Goal: Check status: Check status

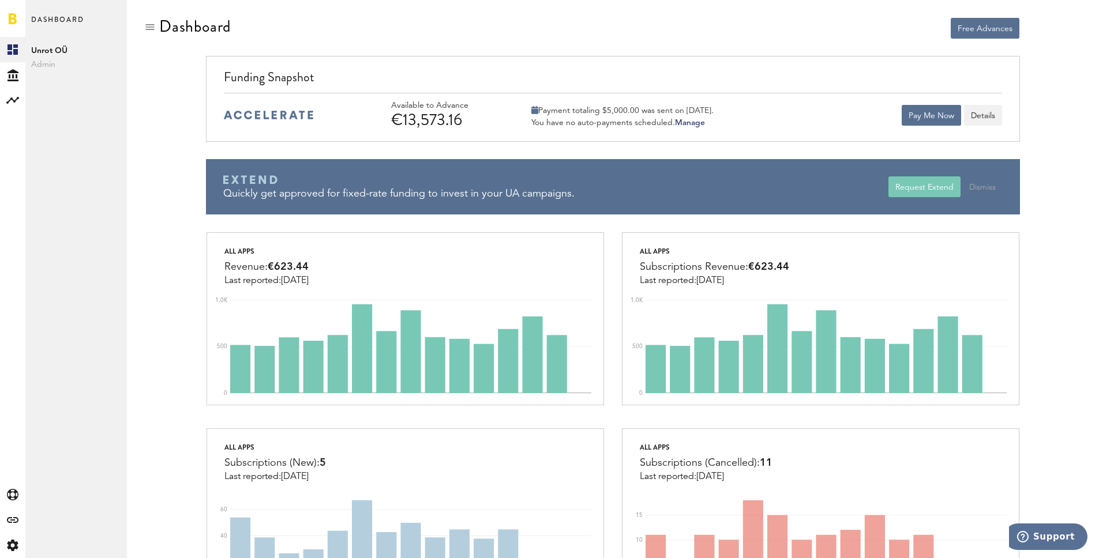
click at [430, 119] on div "€13,573.16" at bounding box center [446, 120] width 110 height 18
click at [448, 119] on div "€13,573.16" at bounding box center [446, 120] width 110 height 18
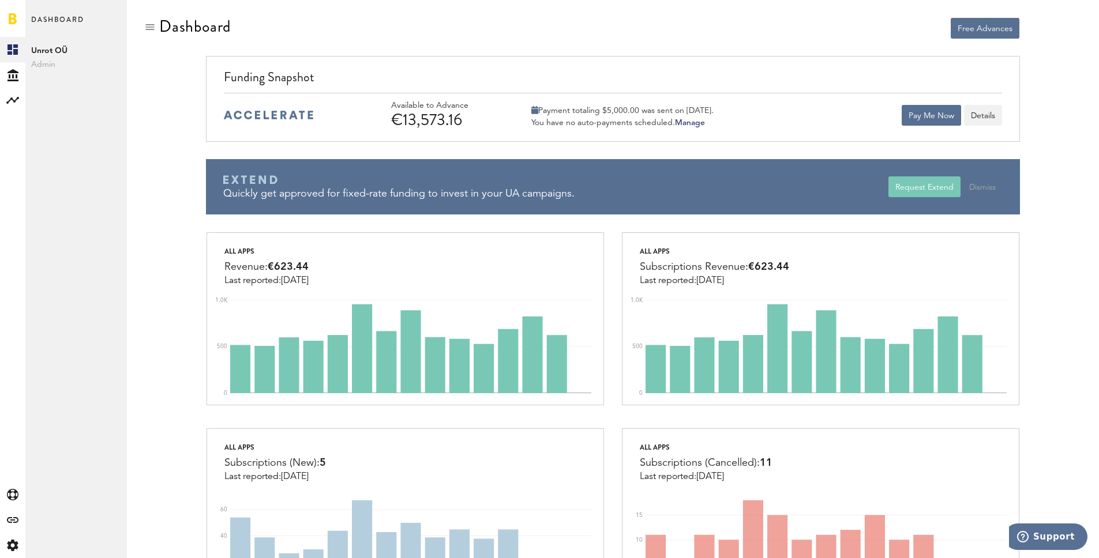
click at [470, 123] on div "€13,573.16" at bounding box center [446, 120] width 110 height 18
